Goal: Information Seeking & Learning: Learn about a topic

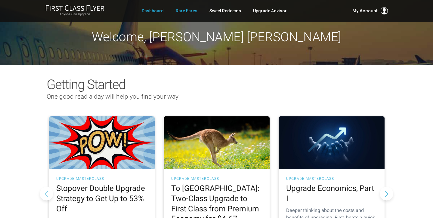
click at [195, 12] on link "Rare Fares" at bounding box center [187, 10] width 22 height 11
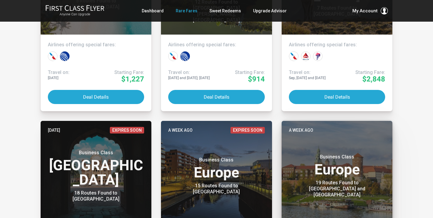
scroll to position [222, 0]
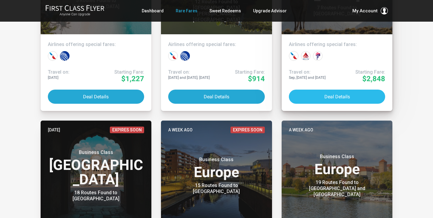
click at [330, 96] on button "Deal Details" at bounding box center [337, 97] width 97 height 14
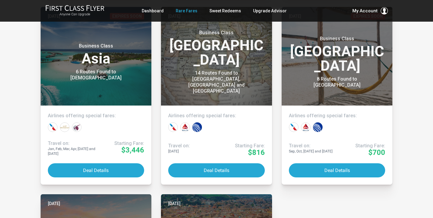
scroll to position [2868, 0]
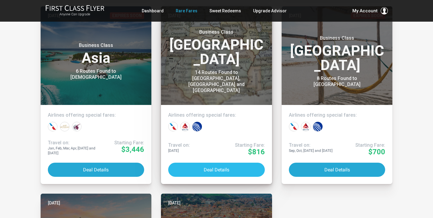
click at [207, 168] on button "Deal Details" at bounding box center [216, 170] width 97 height 14
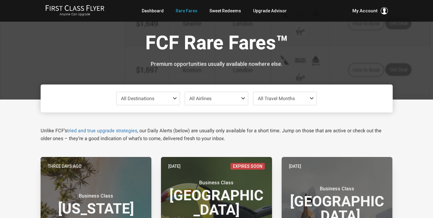
scroll to position [0, 0]
click at [217, 12] on link "Sweet Redeems" at bounding box center [226, 10] width 32 height 11
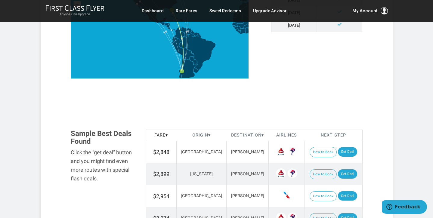
scroll to position [255, 0]
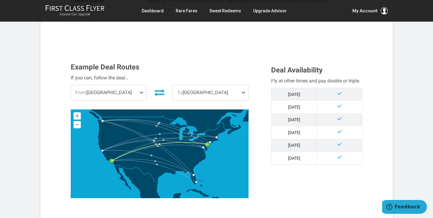
scroll to position [136, 0]
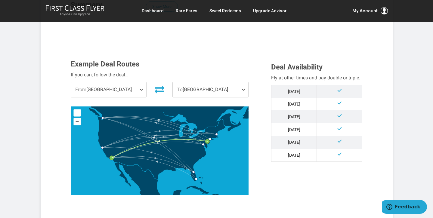
click at [141, 88] on span at bounding box center [142, 89] width 7 height 15
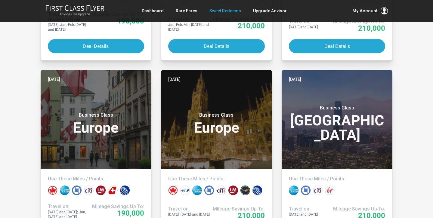
scroll to position [341, 0]
